Goal: Task Accomplishment & Management: Complete application form

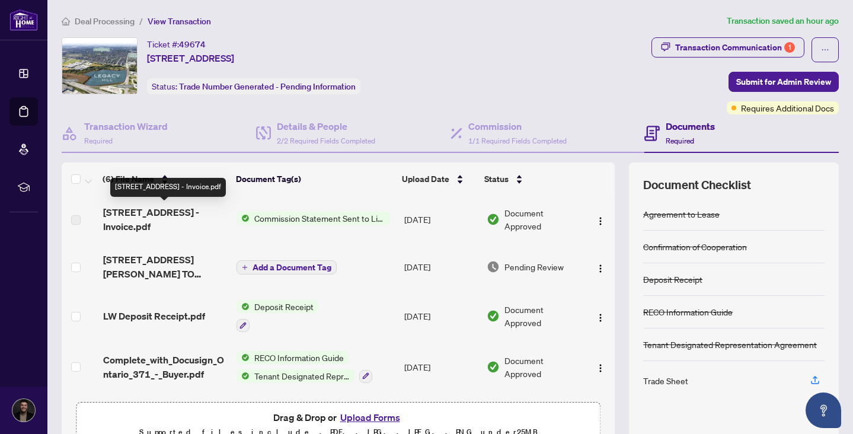
click at [174, 216] on span "[STREET_ADDRESS] - Invoice.pdf" at bounding box center [165, 219] width 124 height 28
click at [595, 216] on img "button" at bounding box center [599, 220] width 9 height 9
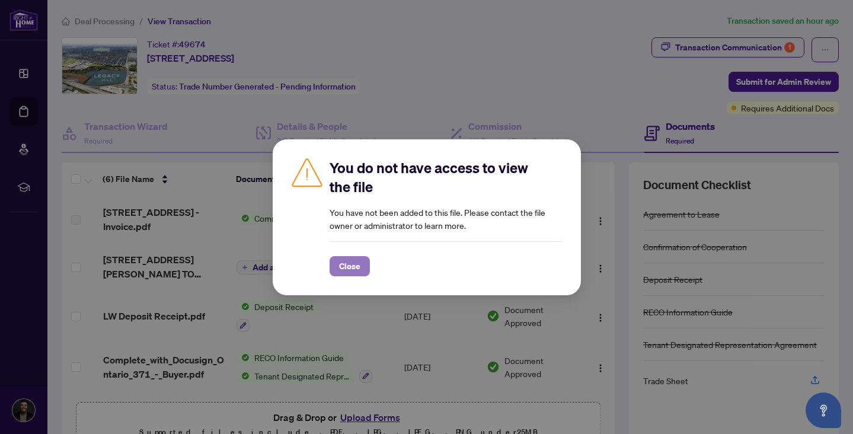
click at [345, 257] on span "Close" at bounding box center [349, 266] width 21 height 19
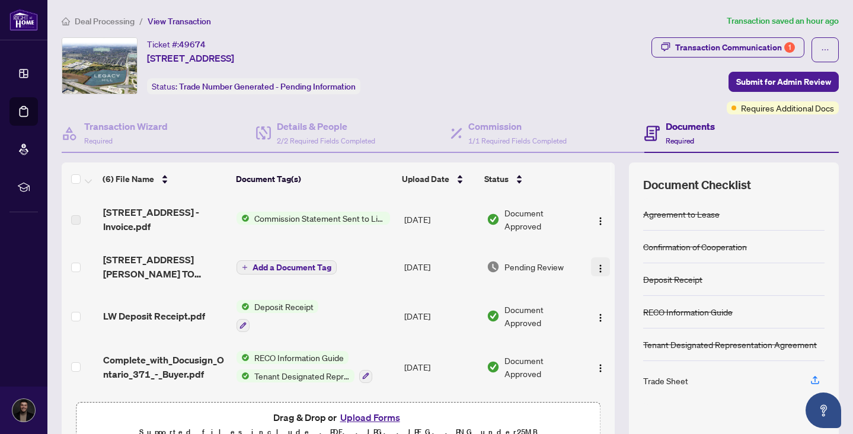
click at [595, 265] on img "button" at bounding box center [599, 268] width 9 height 9
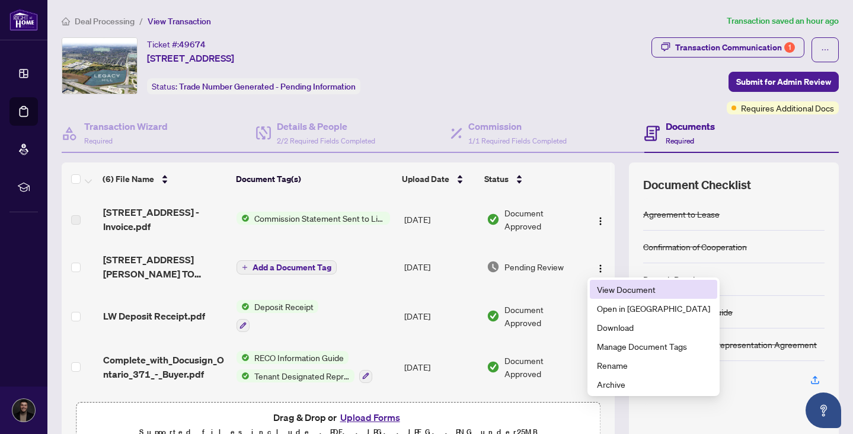
click at [606, 284] on span "View Document" at bounding box center [653, 289] width 113 height 13
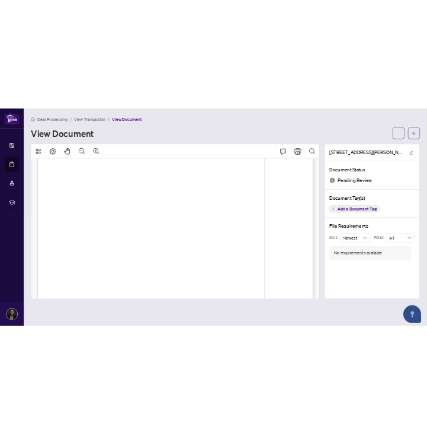
scroll to position [154, 0]
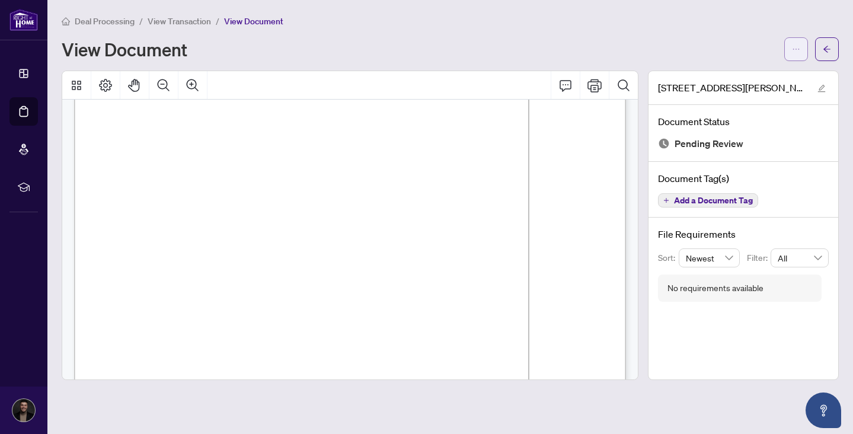
click at [799, 53] on icon "ellipsis" at bounding box center [796, 49] width 8 height 8
click at [741, 75] on span "Download" at bounding box center [753, 74] width 90 height 13
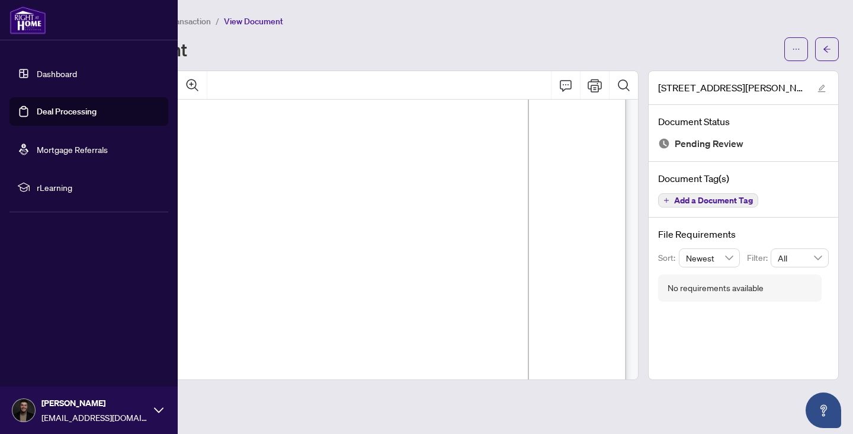
click at [37, 69] on link "Dashboard" at bounding box center [57, 73] width 40 height 11
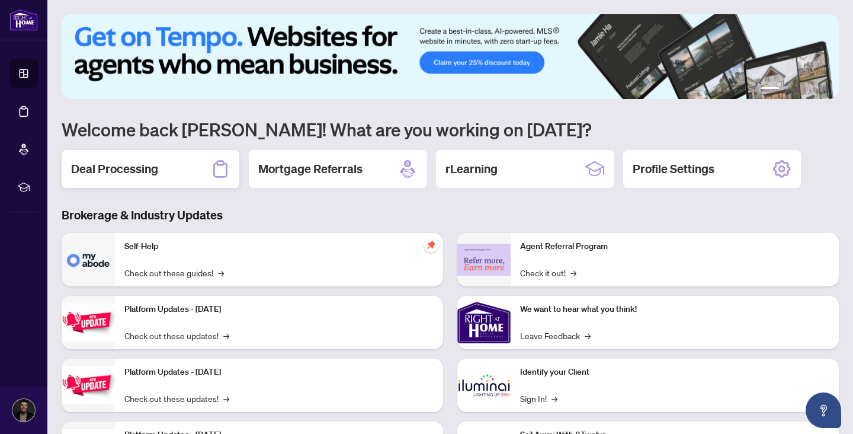
click at [113, 180] on div "Deal Processing" at bounding box center [151, 169] width 178 height 38
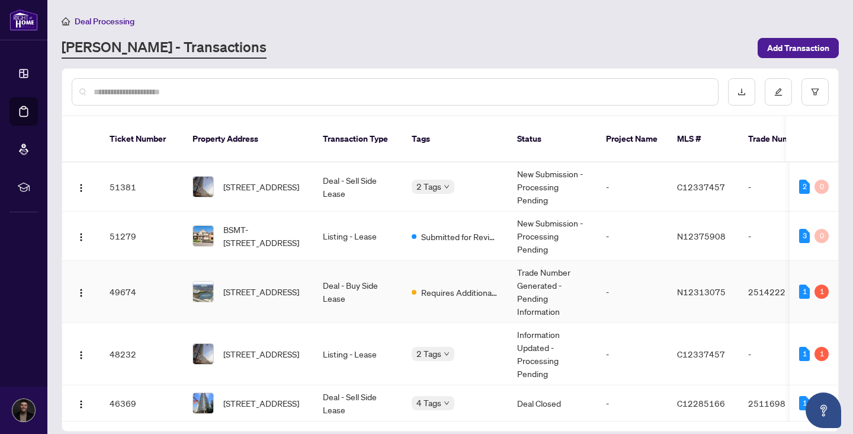
click at [335, 284] on td "Deal - Buy Side Lease" at bounding box center [357, 292] width 89 height 62
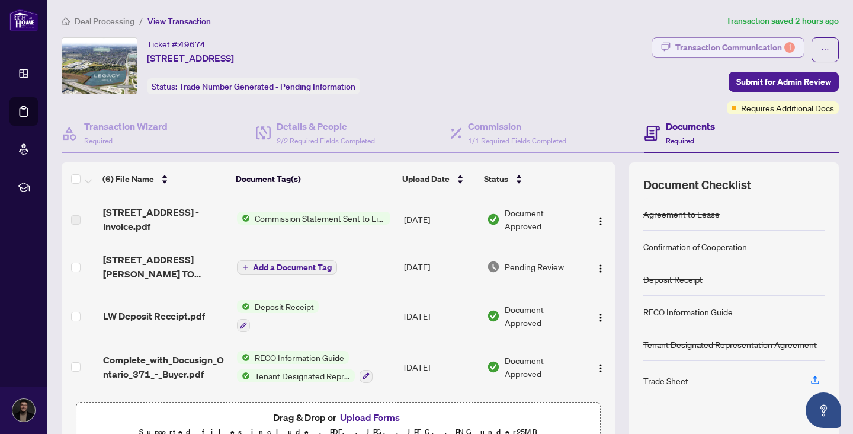
click at [728, 39] on div "Transaction Communication 1" at bounding box center [735, 47] width 120 height 19
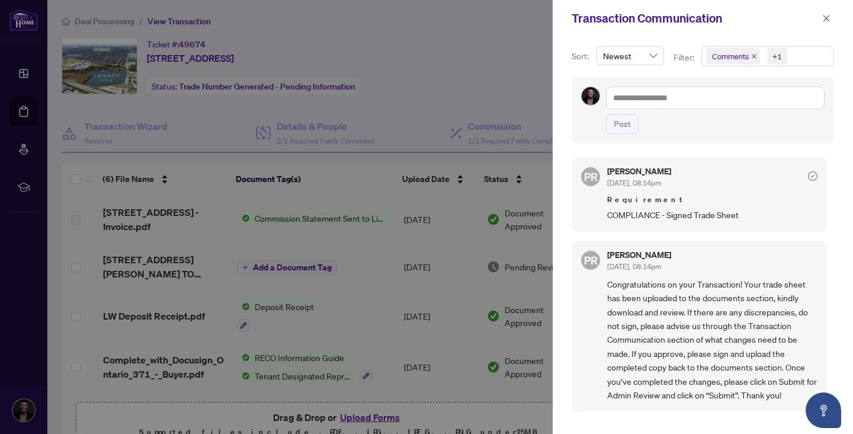
scroll to position [2, 0]
click at [828, 21] on icon "close" at bounding box center [826, 18] width 8 height 8
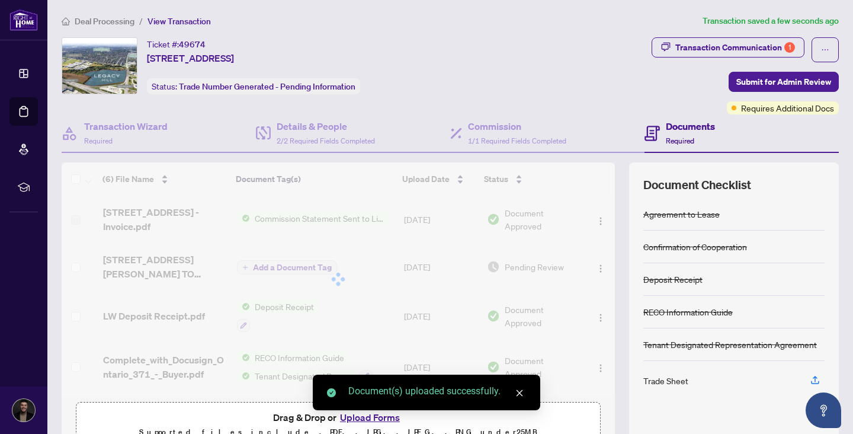
scroll to position [62, 0]
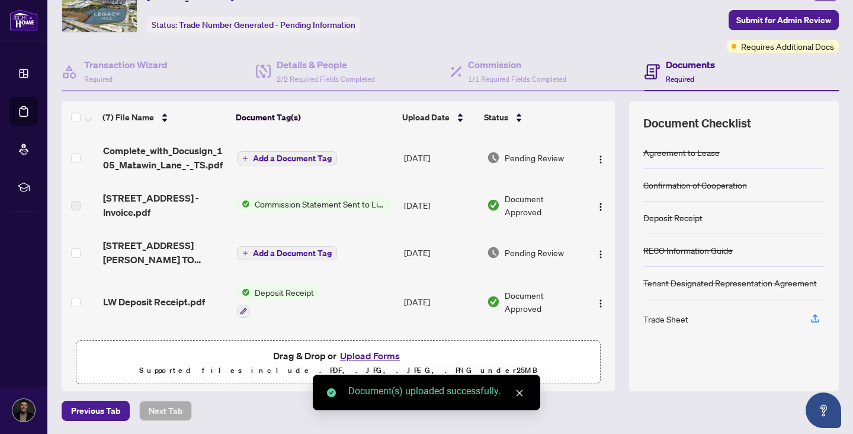
click at [520, 389] on icon "close" at bounding box center [519, 393] width 8 height 8
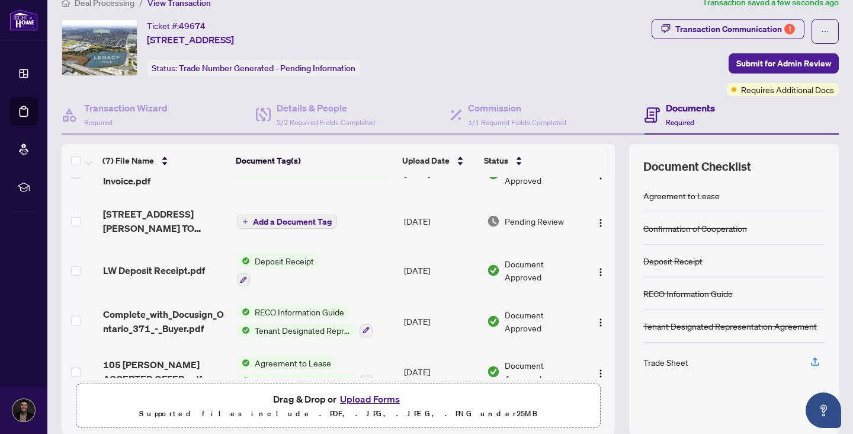
scroll to position [0, 0]
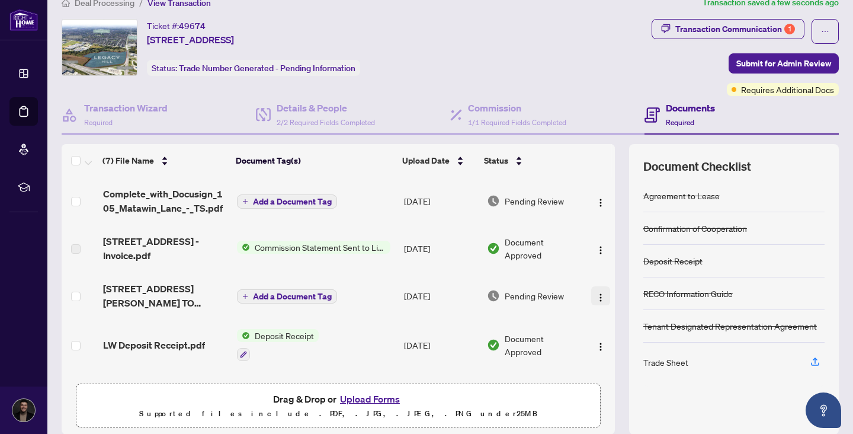
click at [596, 293] on img "button" at bounding box center [600, 297] width 9 height 9
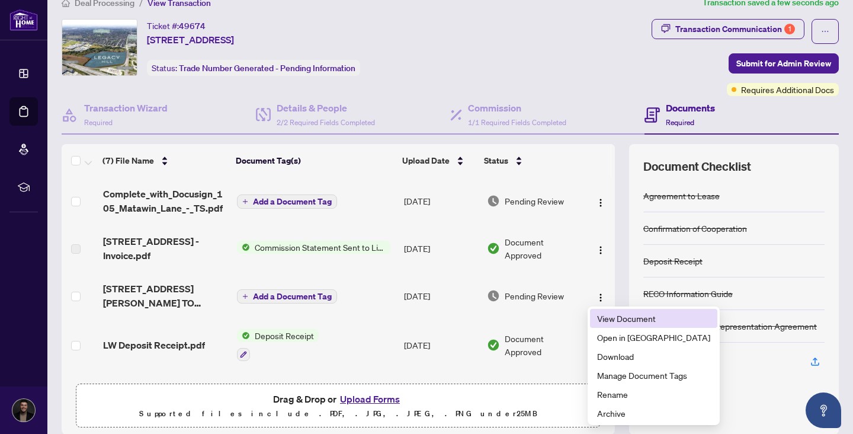
click at [609, 318] on span "View Document" at bounding box center [653, 318] width 113 height 13
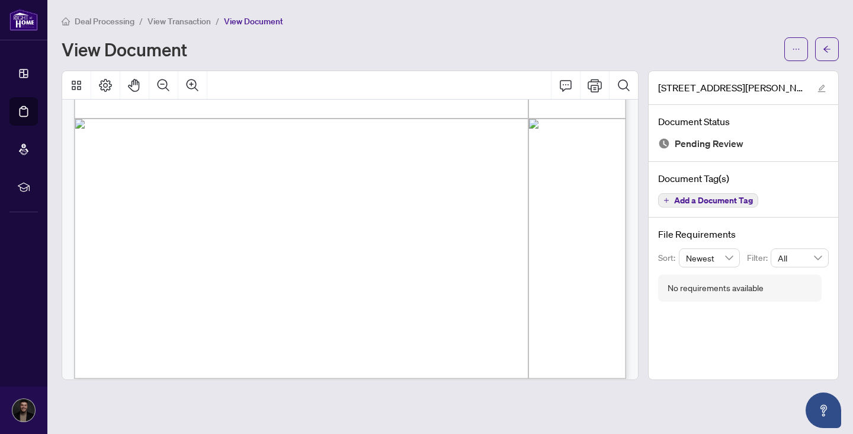
scroll to position [453, 0]
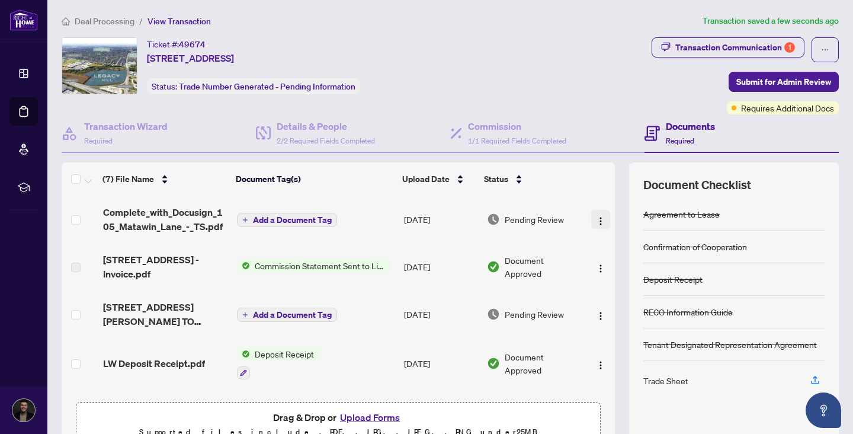
click at [591, 219] on button "button" at bounding box center [600, 219] width 19 height 19
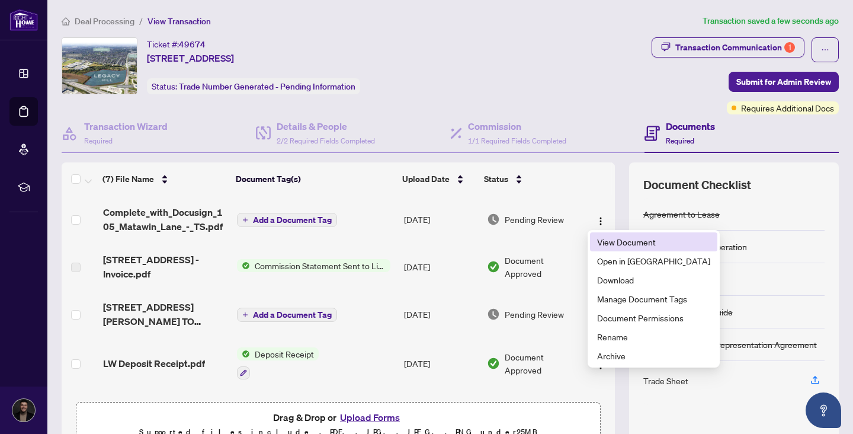
click at [597, 240] on span "View Document" at bounding box center [653, 241] width 113 height 13
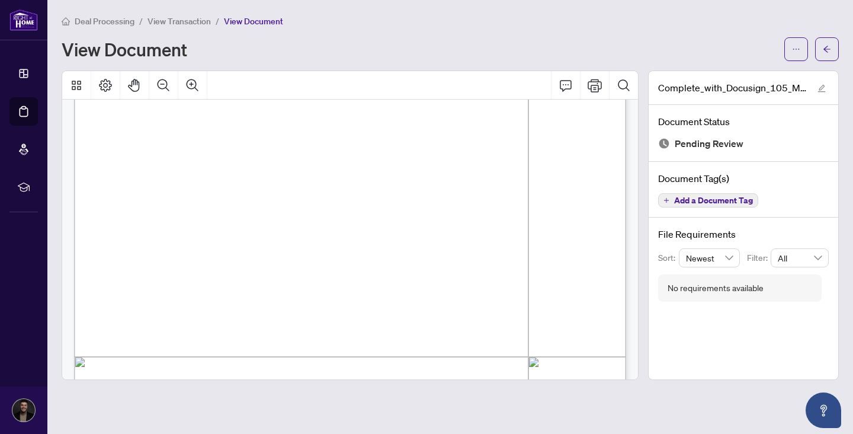
scroll to position [308, 0]
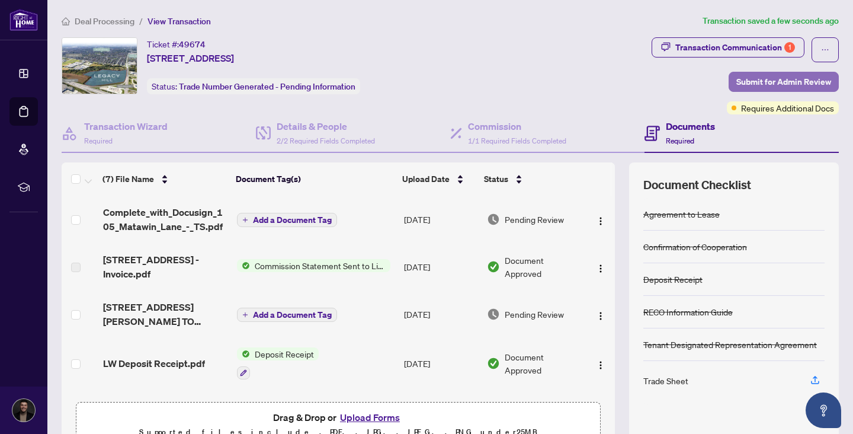
click at [755, 72] on span "Submit for Admin Review" at bounding box center [784, 81] width 95 height 19
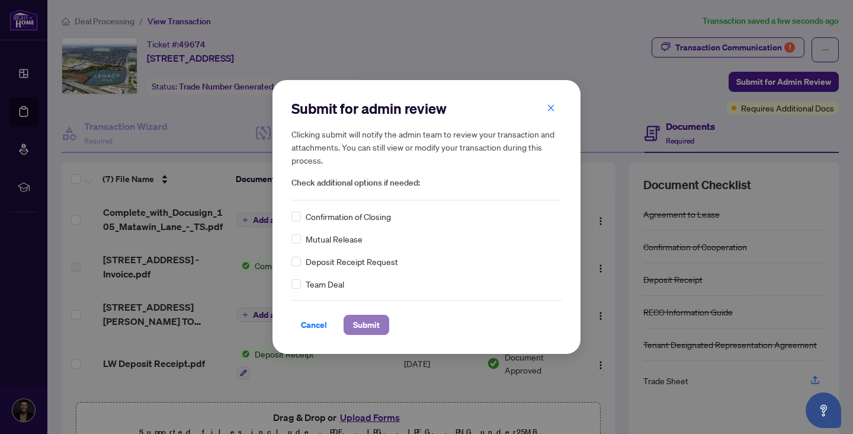
click at [357, 318] on span "Submit" at bounding box center [366, 324] width 27 height 19
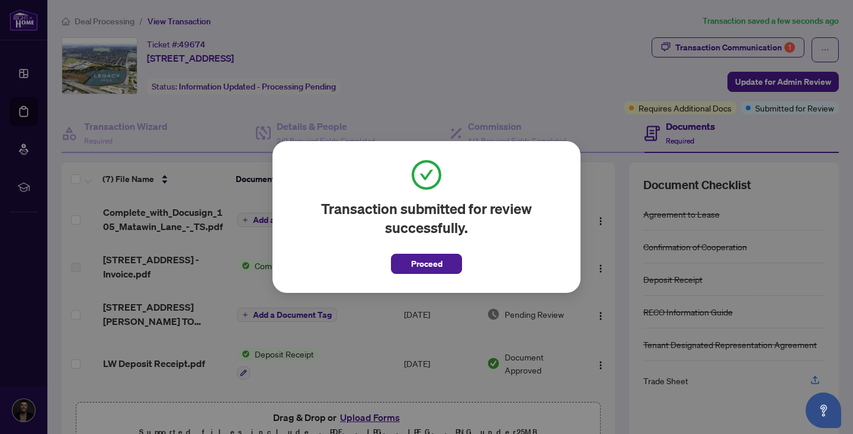
click at [412, 274] on div "Transaction submitted for review successfully. Proceed Cancel OK" at bounding box center [427, 217] width 308 height 152
click at [428, 264] on span "Proceed" at bounding box center [426, 263] width 31 height 19
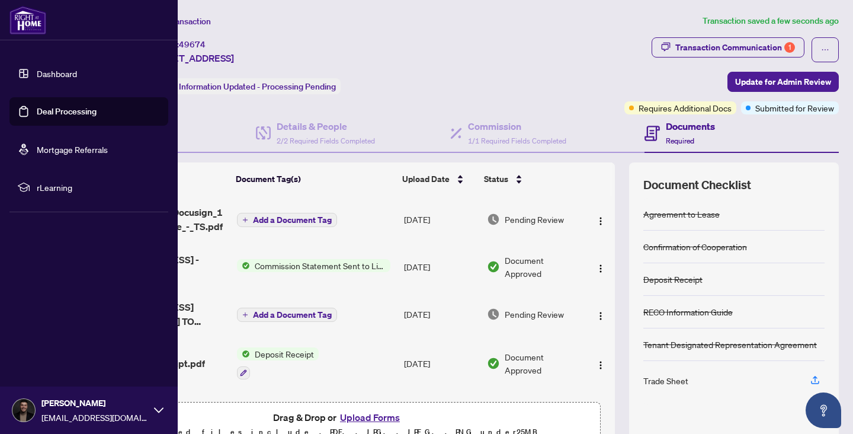
click at [41, 79] on link "Dashboard" at bounding box center [57, 73] width 40 height 11
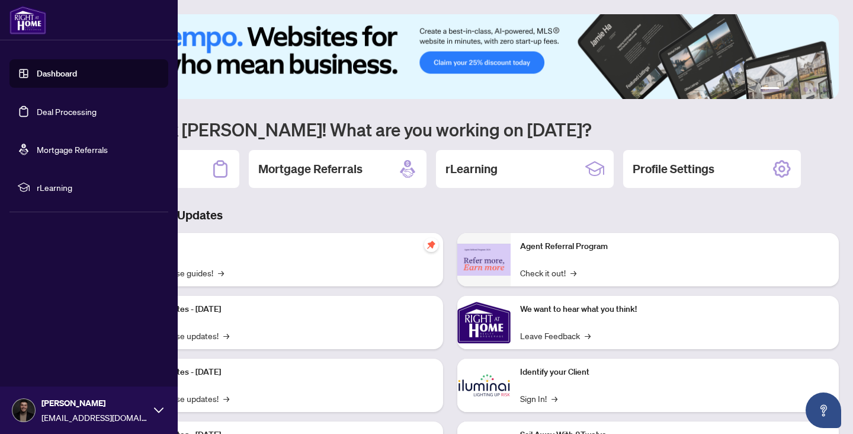
click at [55, 70] on link "Dashboard" at bounding box center [57, 73] width 40 height 11
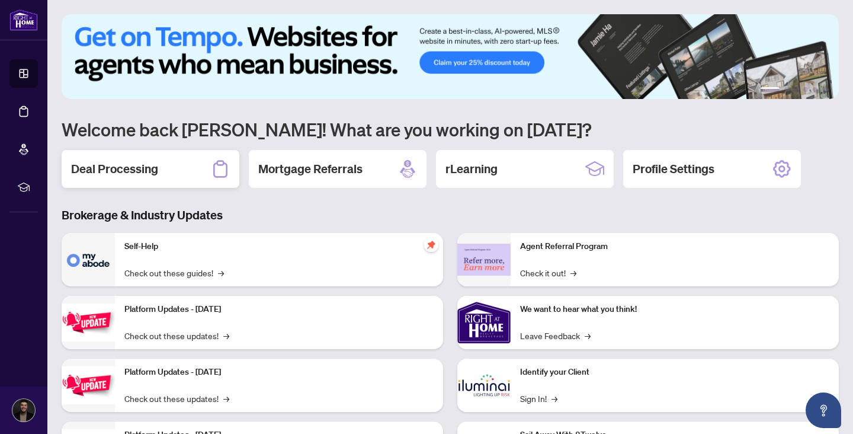
click at [162, 160] on div "Deal Processing" at bounding box center [151, 169] width 178 height 38
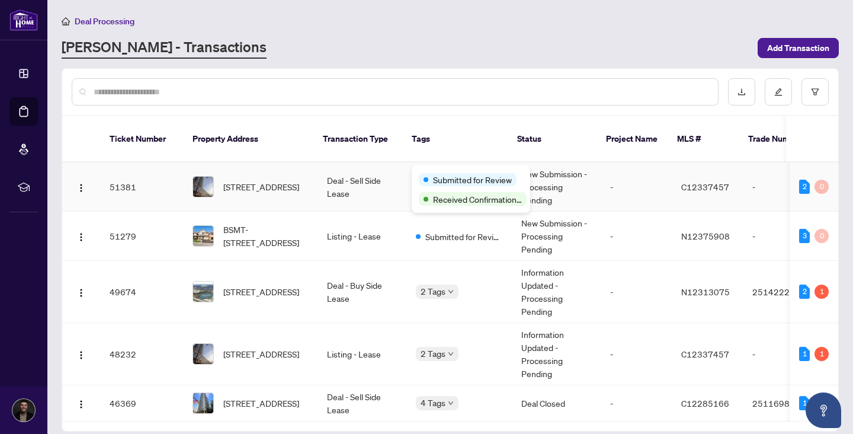
click at [442, 174] on span "Submitted for Review" at bounding box center [472, 179] width 79 height 13
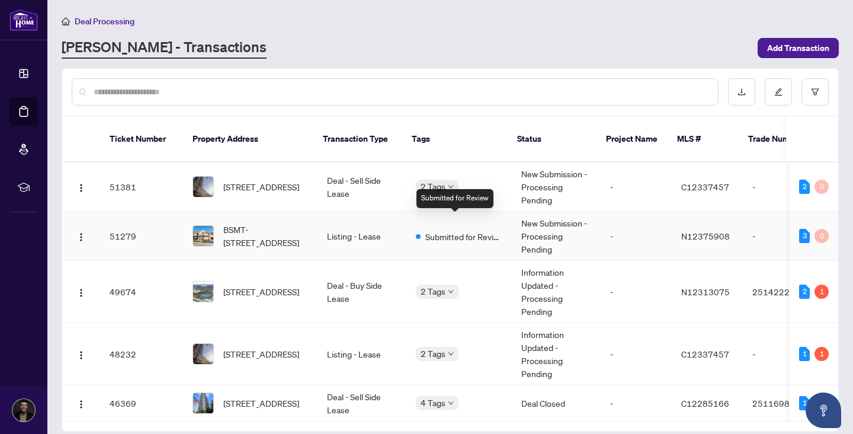
click at [436, 230] on span "Submitted for Review" at bounding box center [463, 236] width 77 height 13
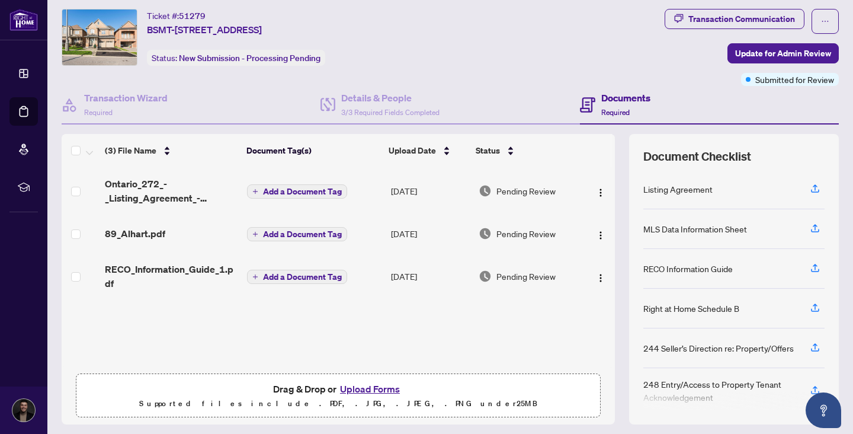
scroll to position [38, 0]
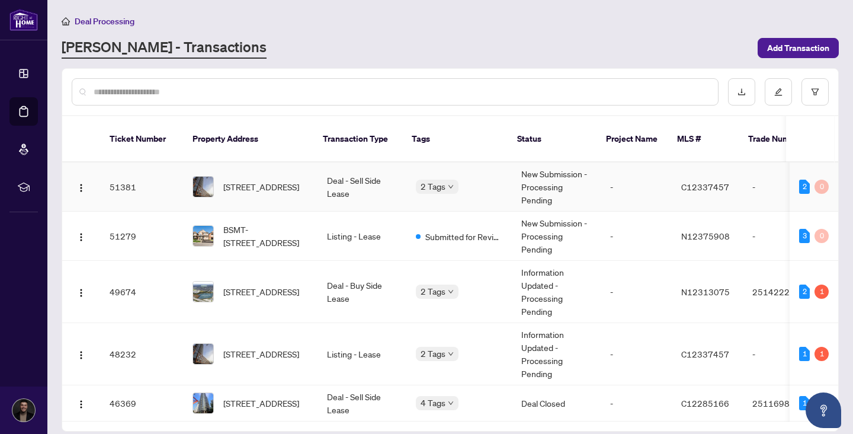
click at [312, 182] on td "[STREET_ADDRESS]" at bounding box center [250, 186] width 135 height 49
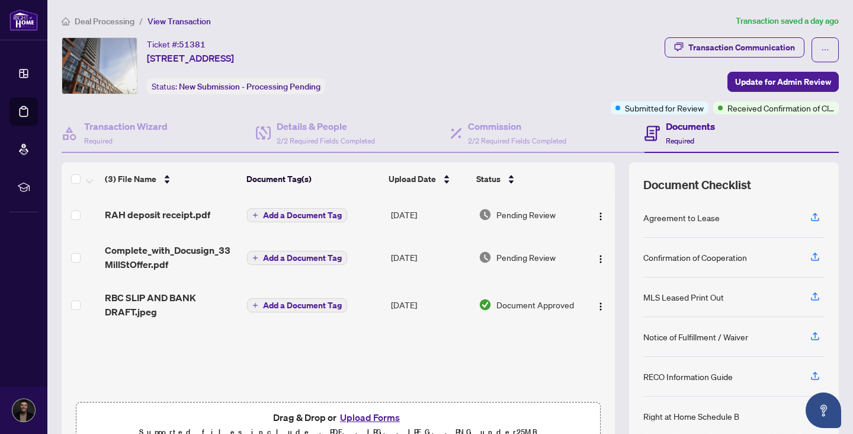
click at [181, 213] on span "RAH deposit receipt.pdf" at bounding box center [157, 214] width 105 height 14
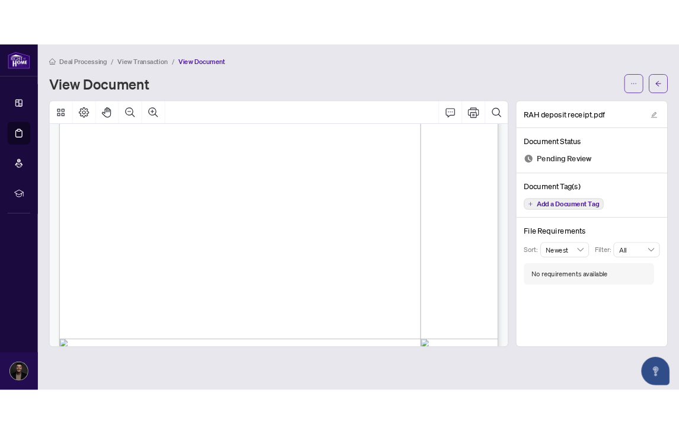
scroll to position [139, 0]
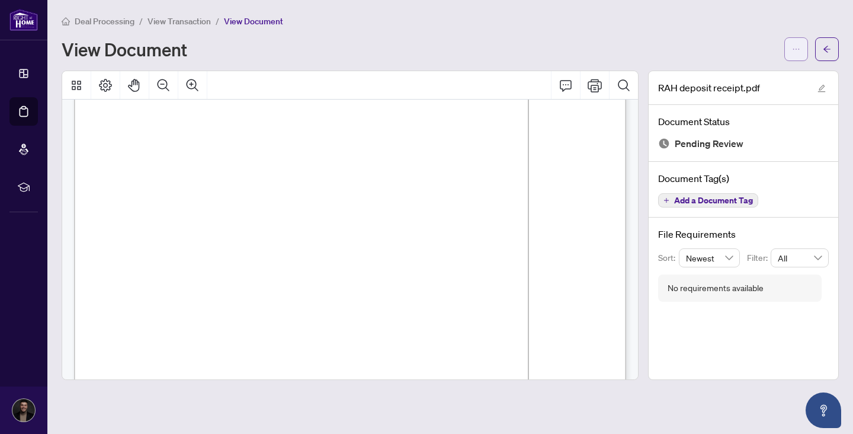
click at [798, 43] on span "button" at bounding box center [796, 49] width 8 height 19
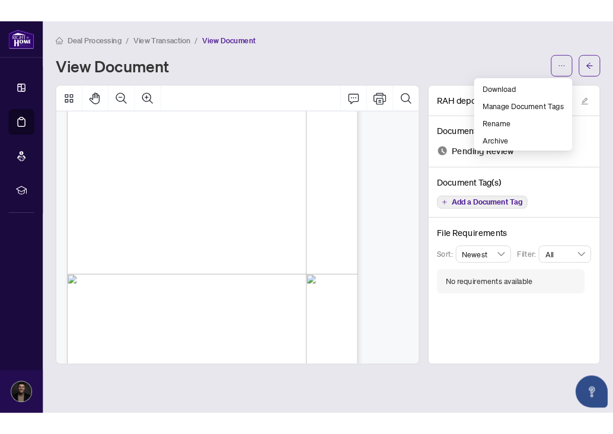
scroll to position [79, 0]
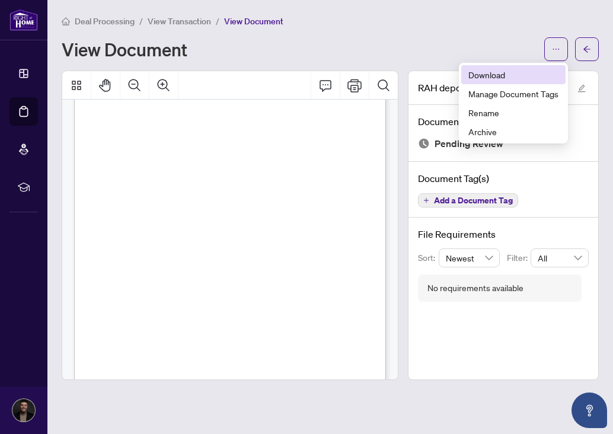
click at [468, 77] on li "Download" at bounding box center [513, 74] width 104 height 19
